Goal: Transaction & Acquisition: Obtain resource

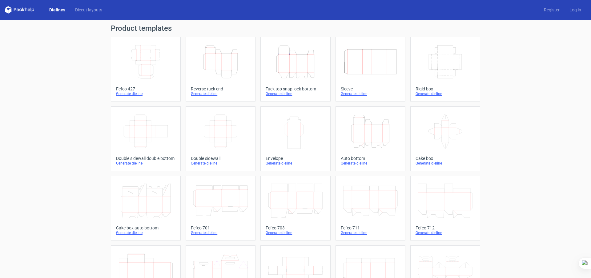
click at [359, 61] on icon "Width Depth Height" at bounding box center [370, 62] width 55 height 35
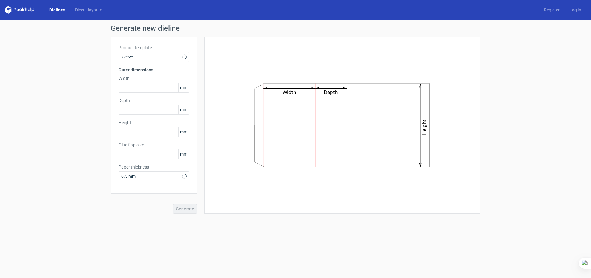
type input "15"
click at [136, 89] on input "text" at bounding box center [154, 88] width 71 height 10
type input "101"
type input "31"
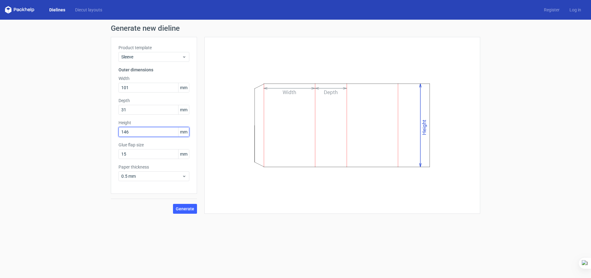
type input "146"
click at [186, 209] on span "Generate" at bounding box center [185, 209] width 18 height 4
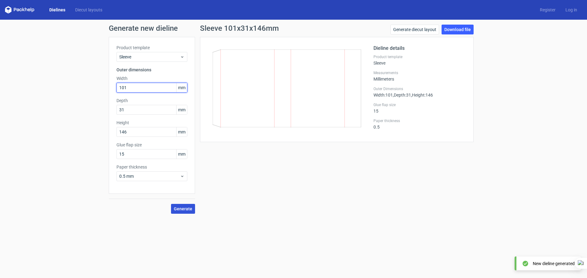
click at [127, 87] on input "101" at bounding box center [151, 88] width 71 height 10
drag, startPoint x: 134, startPoint y: 87, endPoint x: 82, endPoint y: 88, distance: 51.8
click at [82, 88] on div "Generate new dieline Product template Sleeve Outer dimensions Width 101 mm Dept…" at bounding box center [293, 119] width 587 height 199
type input "102"
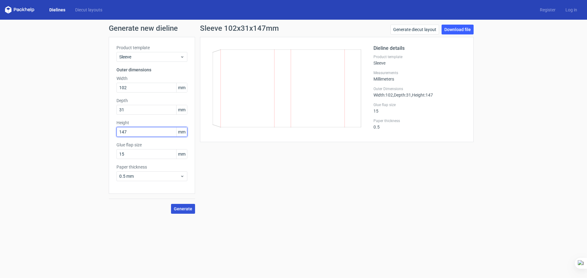
drag, startPoint x: 129, startPoint y: 132, endPoint x: 88, endPoint y: 132, distance: 41.6
click at [88, 132] on div "Generate new dieline Product template Sleeve Outer dimensions Width 102 mm Dept…" at bounding box center [293, 119] width 587 height 199
type input "146"
click at [181, 210] on span "Generate" at bounding box center [183, 209] width 18 height 4
click at [183, 208] on span "Generate" at bounding box center [183, 209] width 18 height 4
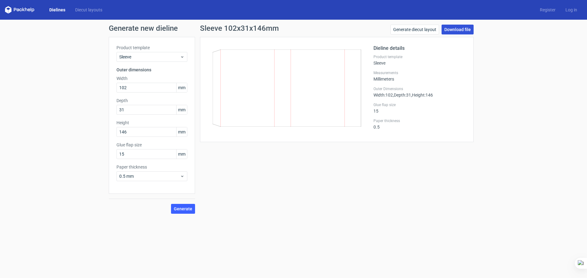
click at [454, 27] on link "Download file" at bounding box center [457, 30] width 32 height 10
click at [131, 89] on input "102" at bounding box center [151, 88] width 71 height 10
drag, startPoint x: 136, startPoint y: 89, endPoint x: 103, endPoint y: 88, distance: 33.0
click at [103, 88] on div "Generate new dieline Product template Sleeve Outer dimensions Width 102 mm Dept…" at bounding box center [293, 119] width 587 height 199
type input "101"
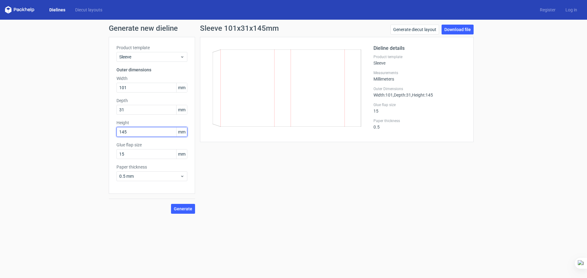
type input "145"
click at [189, 209] on span "Generate" at bounding box center [183, 209] width 18 height 4
click at [454, 28] on link "Download file" at bounding box center [457, 30] width 32 height 10
